Goal: Navigation & Orientation: Find specific page/section

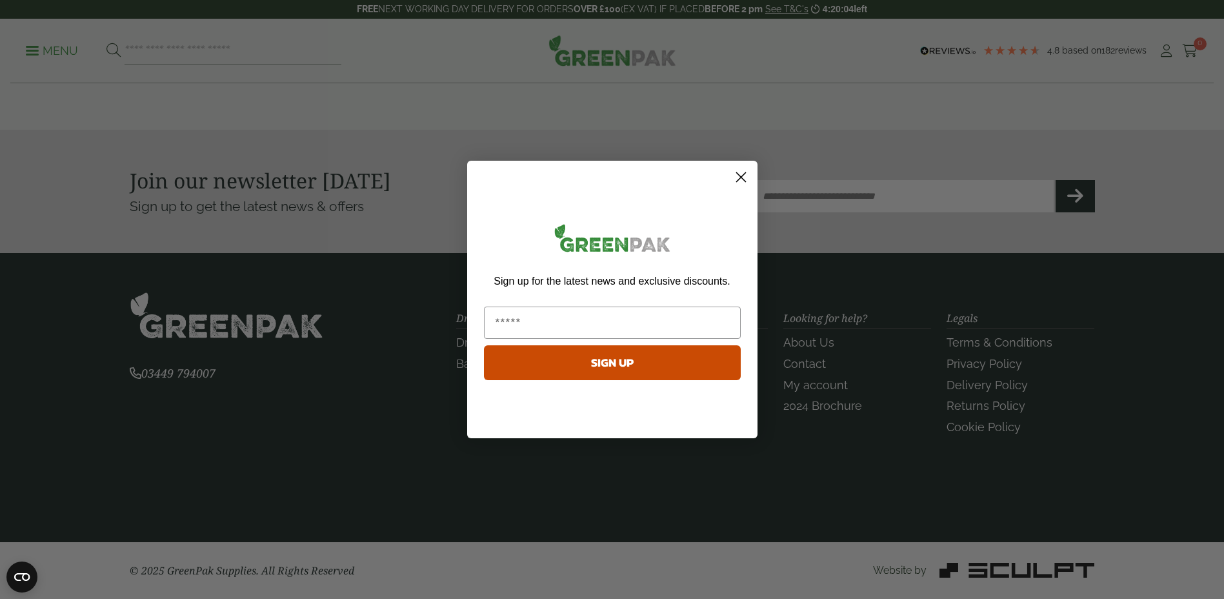
click at [751, 178] on circle "Close dialog" at bounding box center [740, 176] width 21 height 21
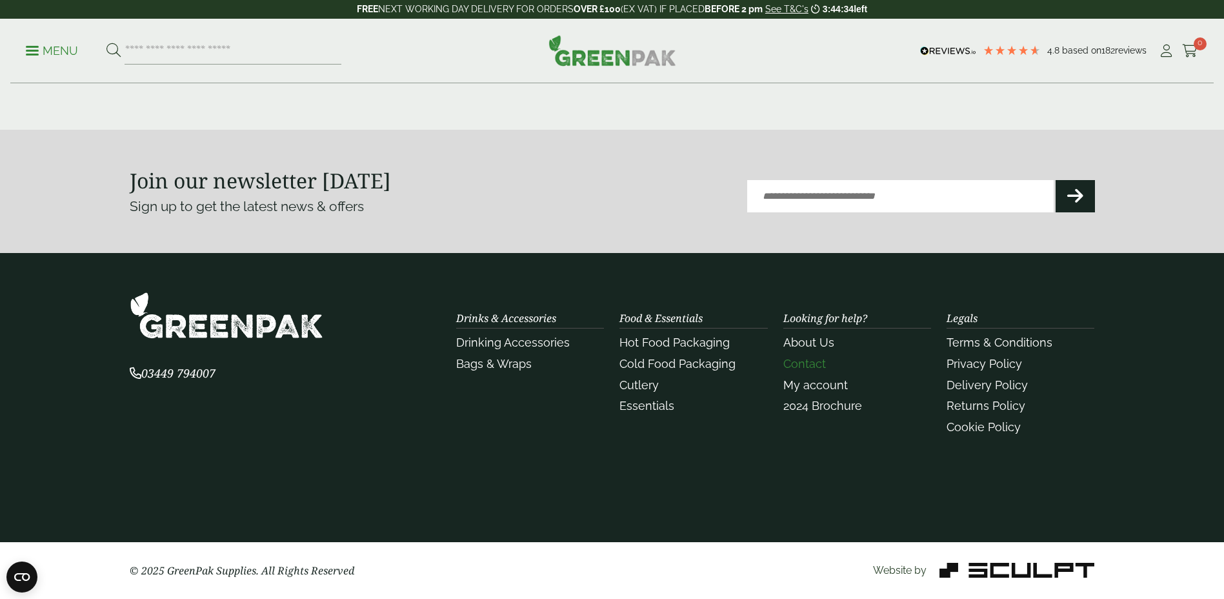
click at [810, 362] on link "Contact" at bounding box center [804, 364] width 43 height 14
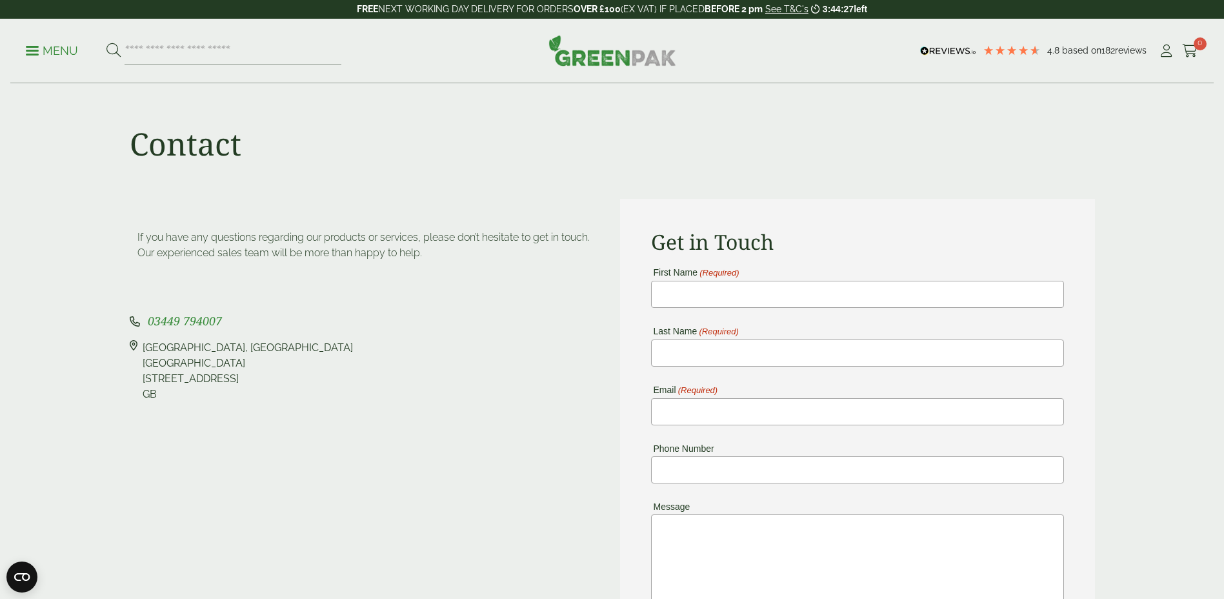
click at [648, 66] on img at bounding box center [612, 50] width 128 height 31
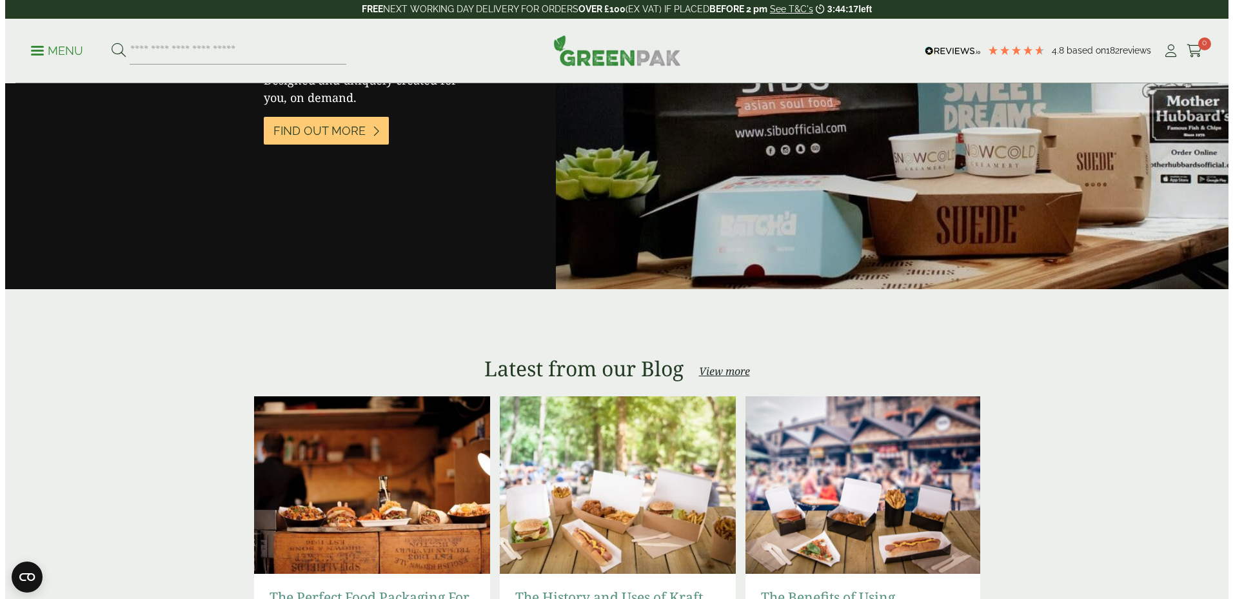
scroll to position [2128, 0]
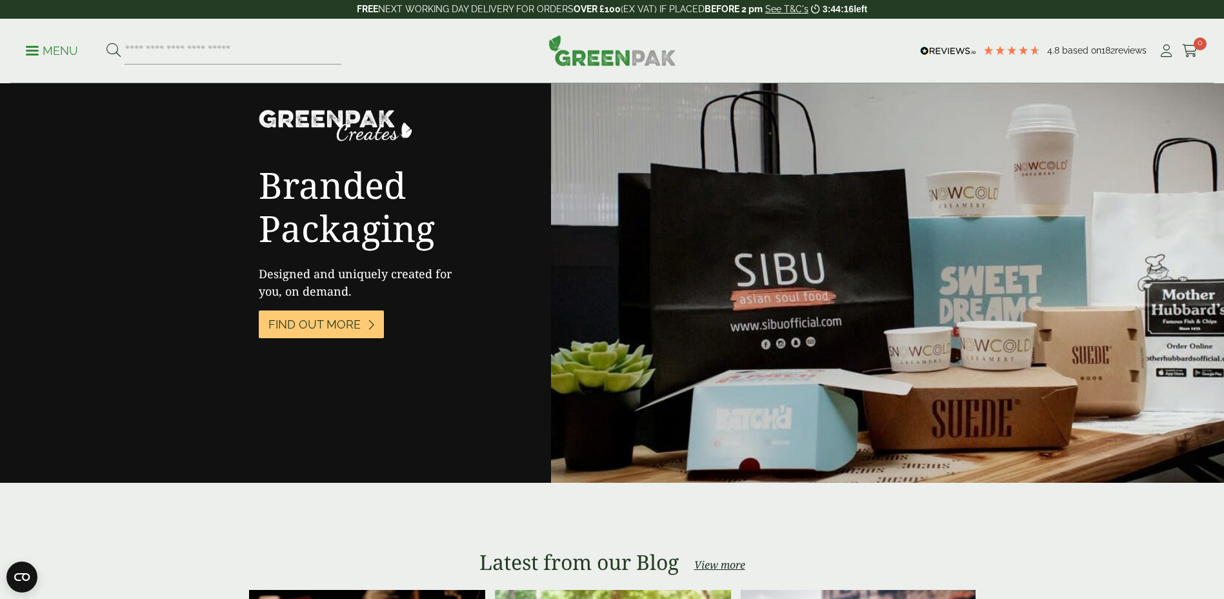
click at [42, 46] on p "Menu" at bounding box center [52, 50] width 52 height 15
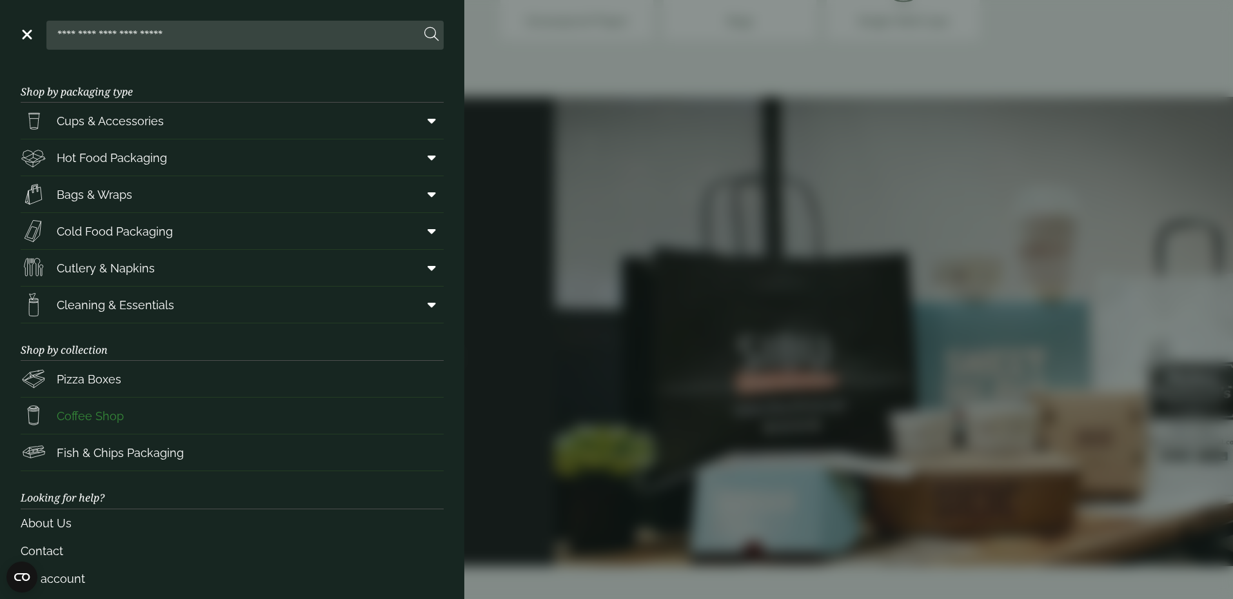
scroll to position [42, 0]
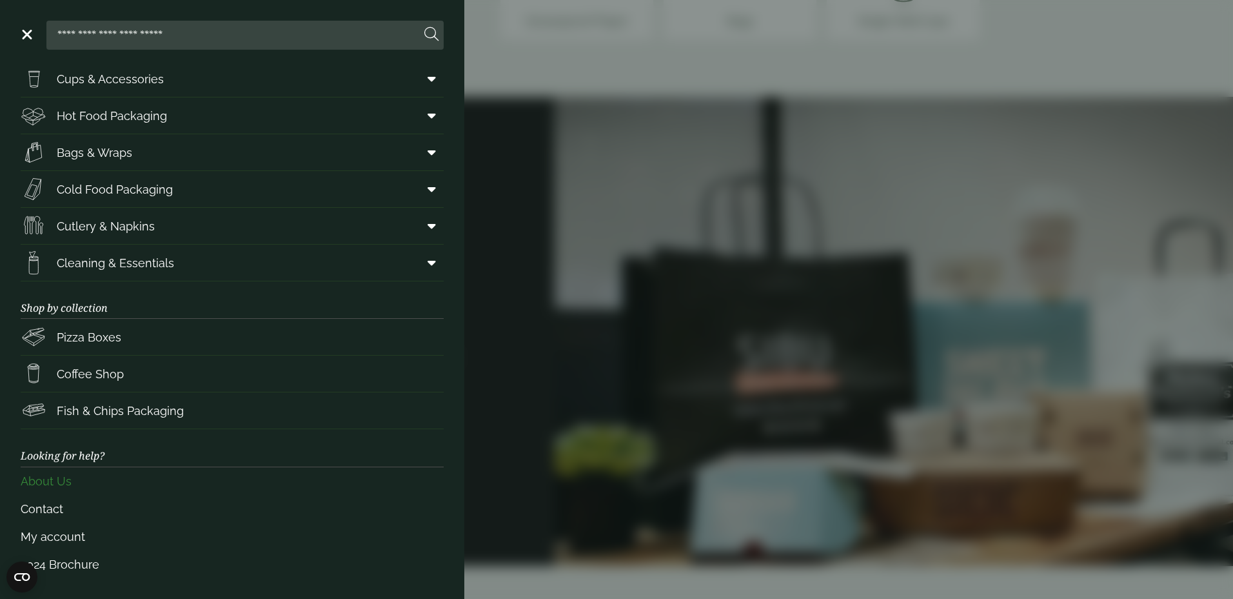
click at [63, 475] on link "About Us" at bounding box center [232, 481] width 423 height 28
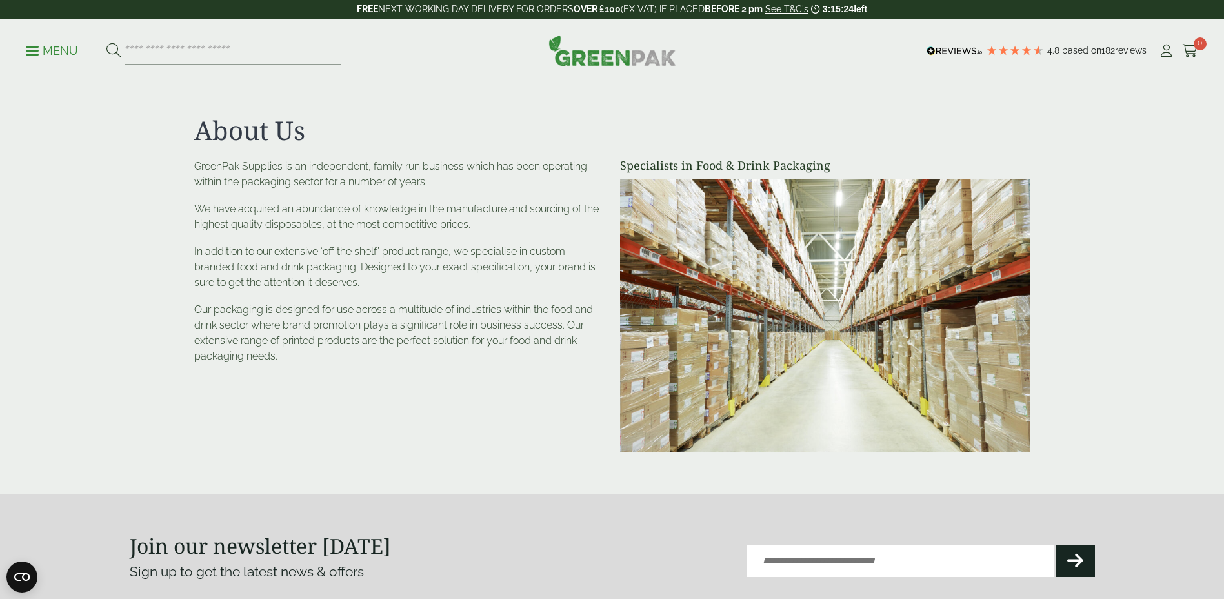
scroll to position [365, 0]
